Goal: Transaction & Acquisition: Purchase product/service

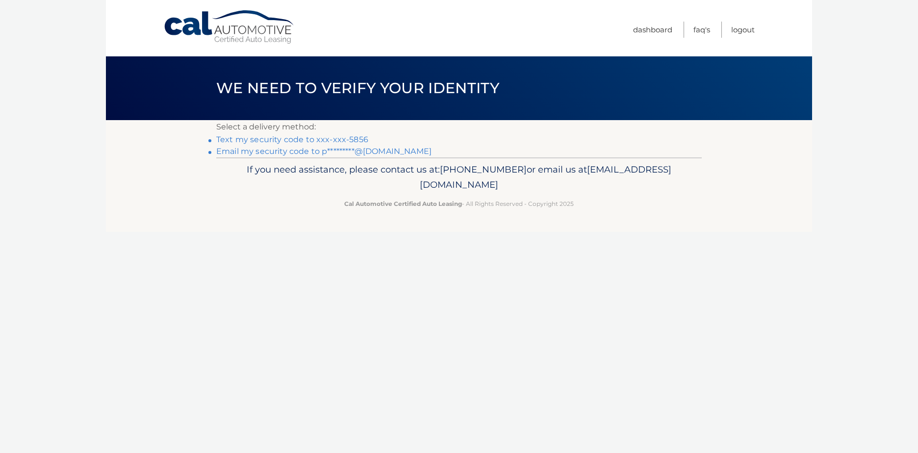
click at [348, 140] on link "Text my security code to xxx-xxx-5856" at bounding box center [292, 139] width 152 height 9
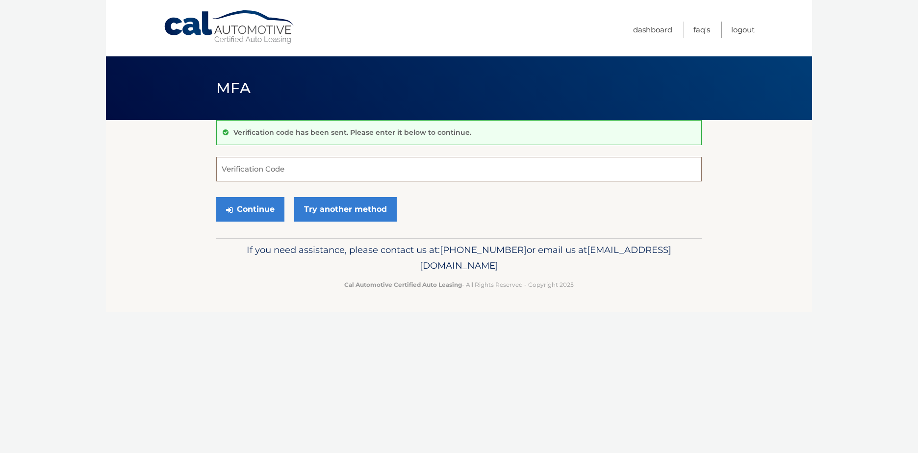
click at [272, 166] on input "Verification Code" at bounding box center [459, 169] width 486 height 25
type input "158853"
click at [258, 208] on button "Continue" at bounding box center [250, 209] width 68 height 25
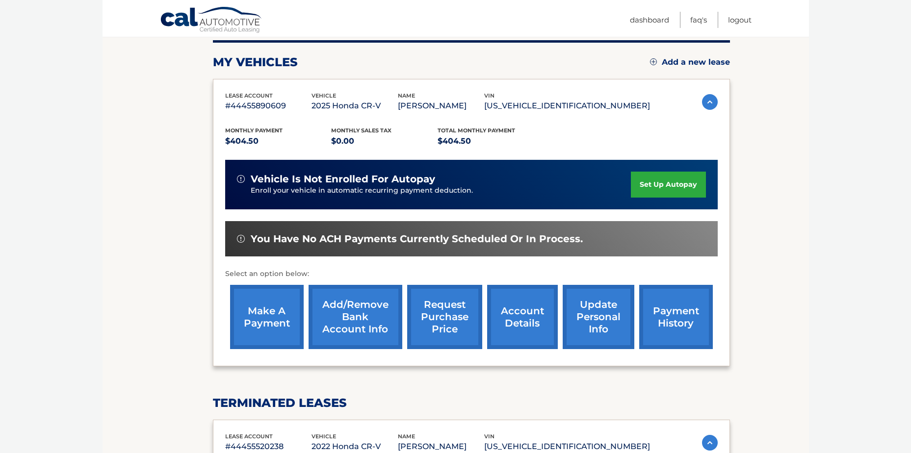
scroll to position [118, 0]
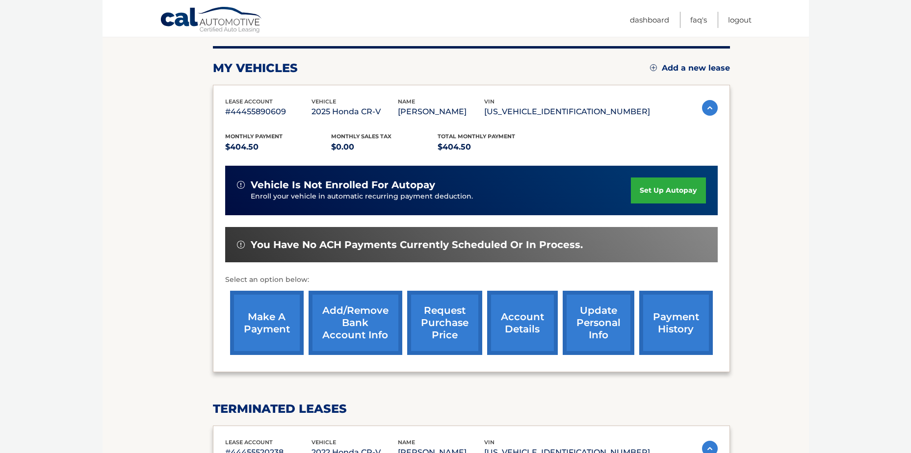
click at [269, 327] on link "make a payment" at bounding box center [267, 323] width 74 height 64
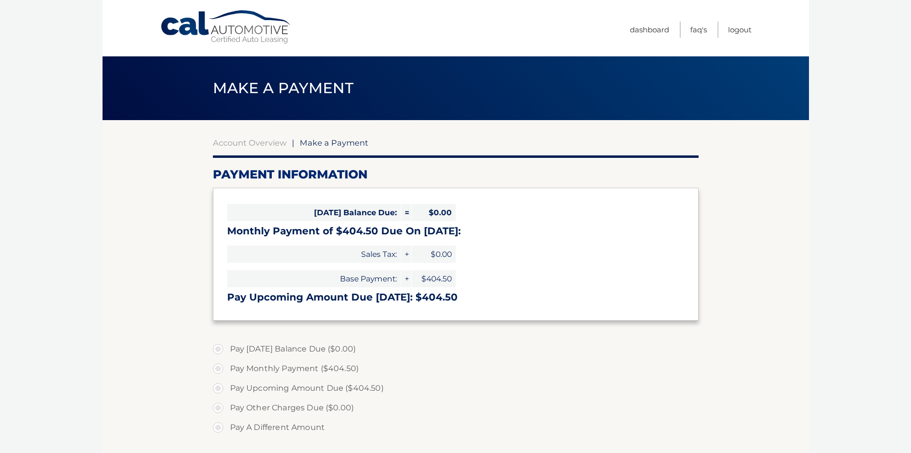
select select "ZmFiOTk3NGItZGYyMy00NzU2LTljZTAtMjRmYTIxOTE0MzIw"
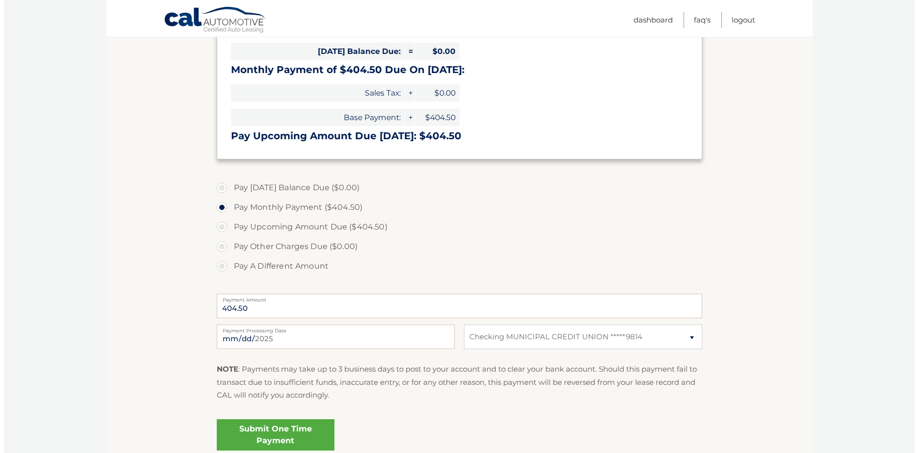
scroll to position [196, 0]
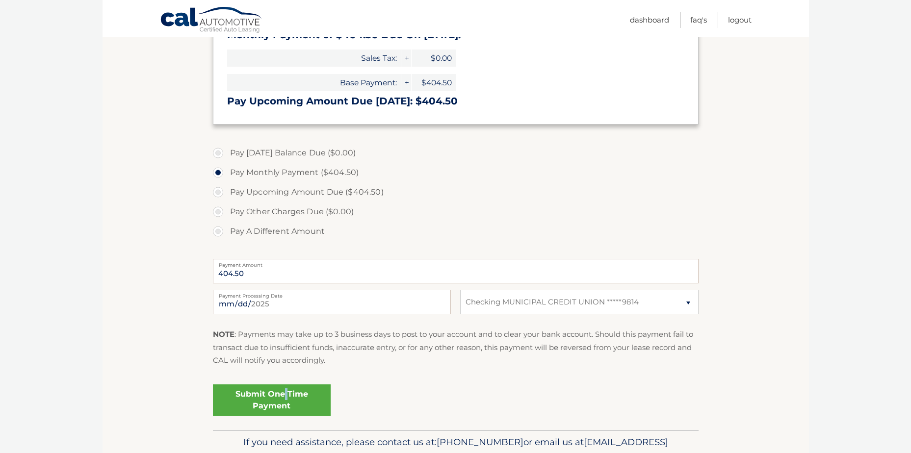
click at [286, 398] on link "Submit One Time Payment" at bounding box center [272, 400] width 118 height 31
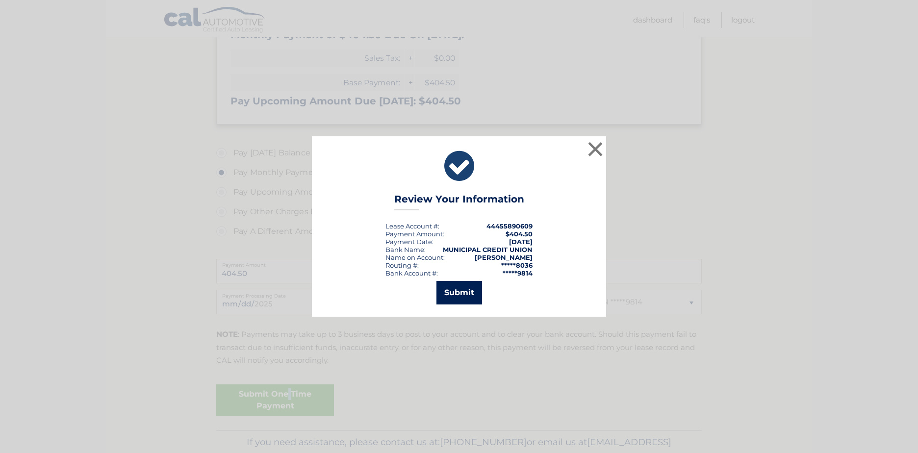
click at [469, 292] on button "Submit" at bounding box center [460, 293] width 46 height 24
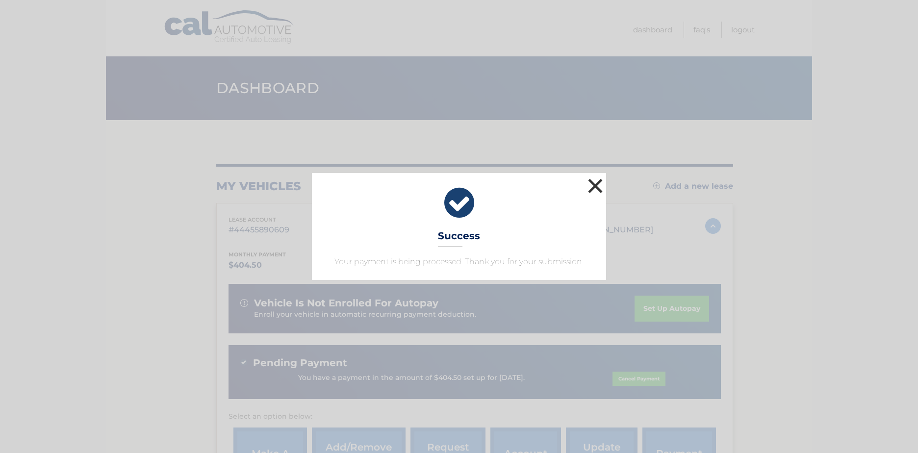
drag, startPoint x: 602, startPoint y: 181, endPoint x: 592, endPoint y: 152, distance: 30.9
click at [592, 152] on div "× Success Your payment is being processed. Thank you for your submission. Loadi…" at bounding box center [459, 226] width 918 height 453
